Goal: Find specific page/section: Find specific page/section

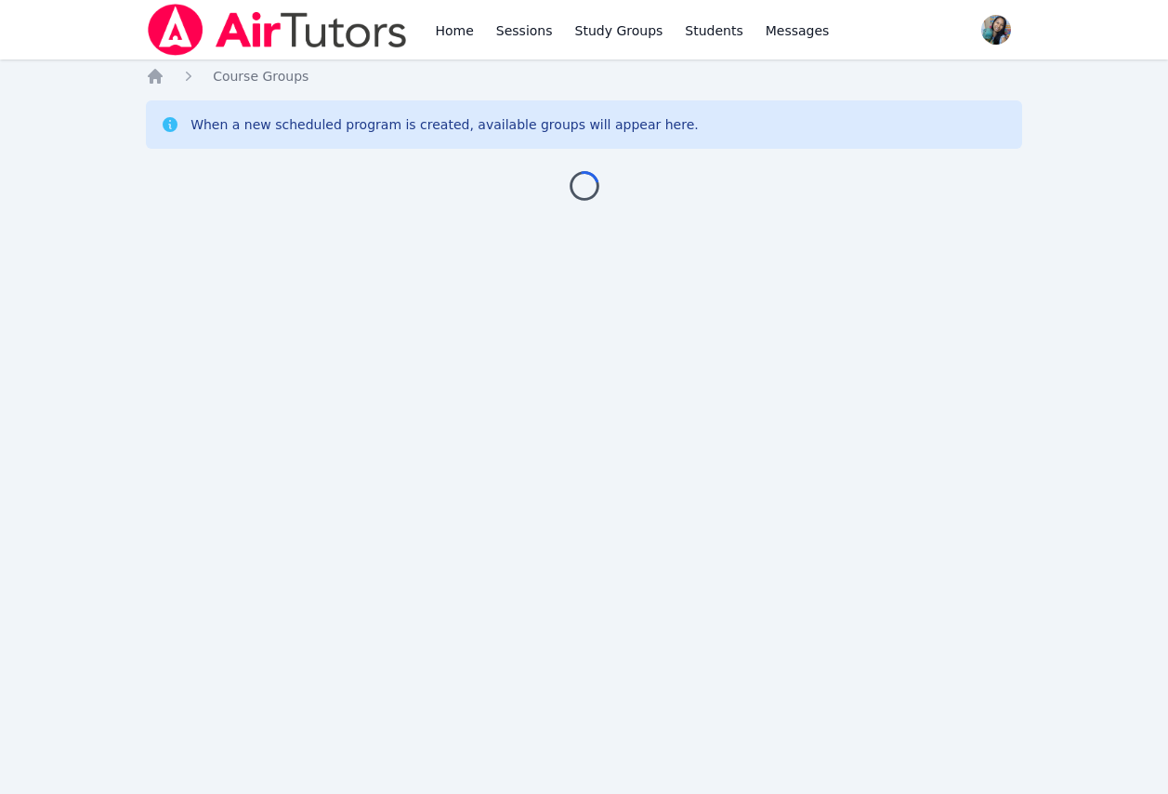
click at [188, 187] on div "Loading..." at bounding box center [584, 178] width 877 height 45
click at [147, 276] on div "Home Sessions Study Groups Students Messages Open user menu Sokha Lee Open main…" at bounding box center [584, 397] width 1168 height 794
